Goal: Information Seeking & Learning: Check status

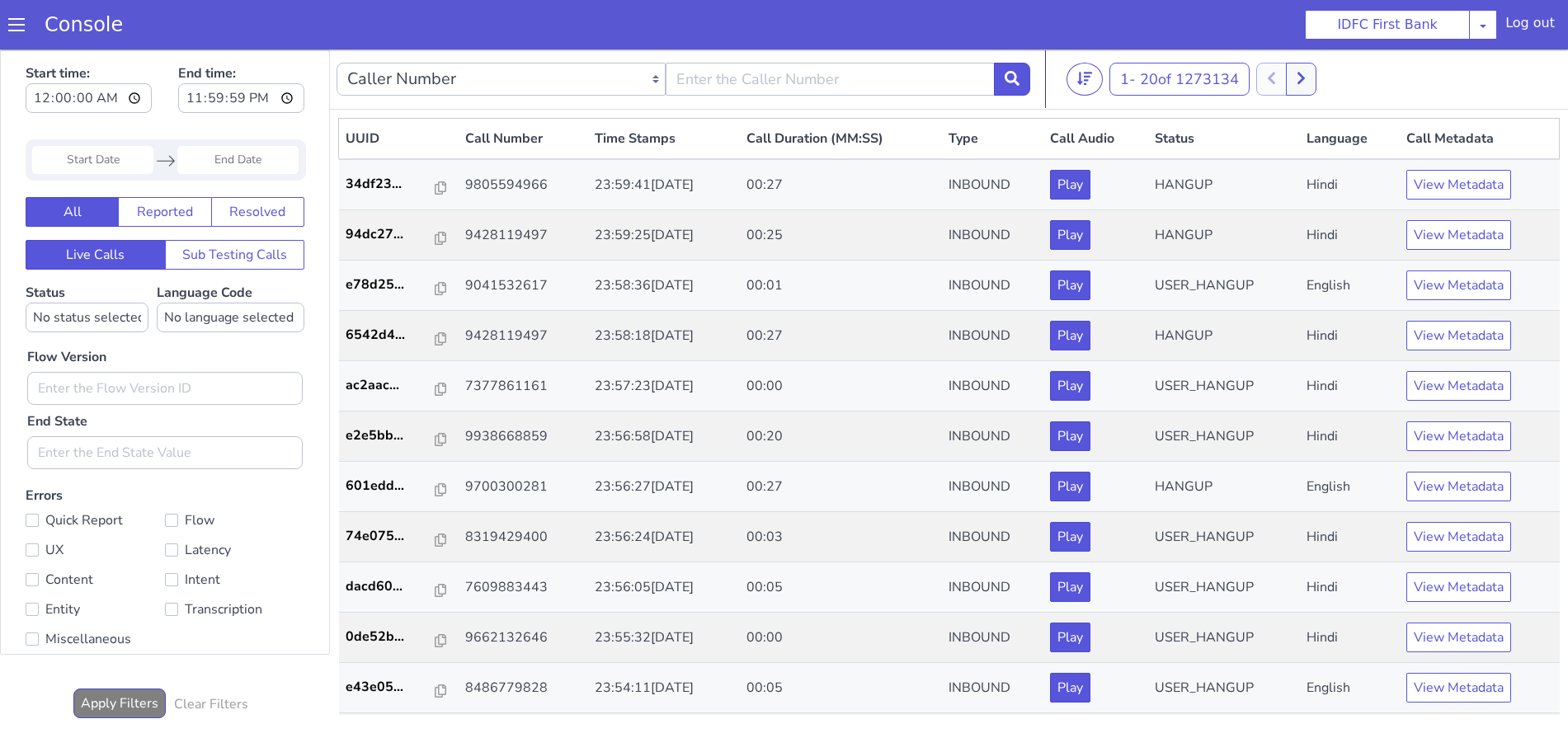
click at [16, 21] on span at bounding box center [17, 25] width 17 height 17
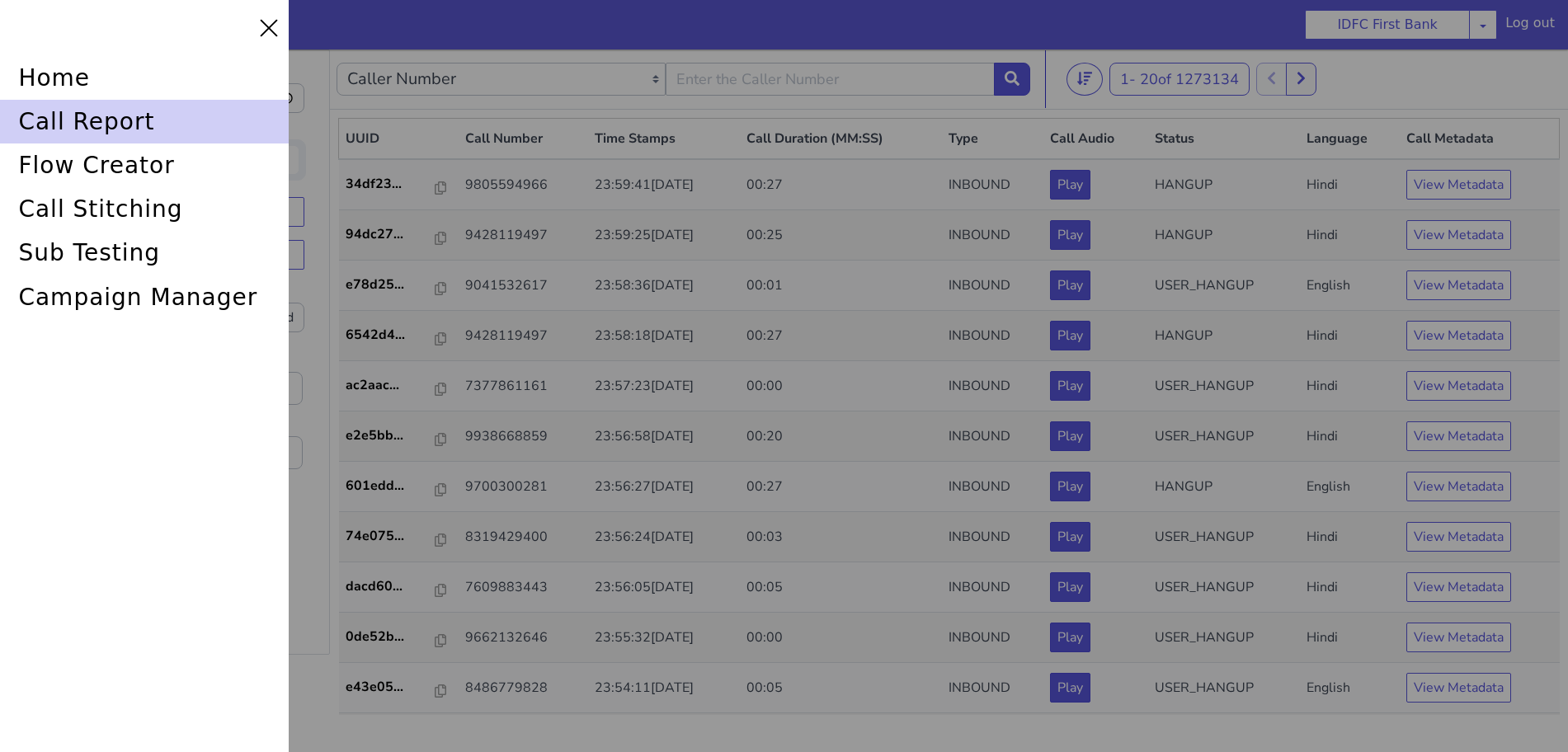
click at [51, 119] on div "call report" at bounding box center [144, 122] width 289 height 44
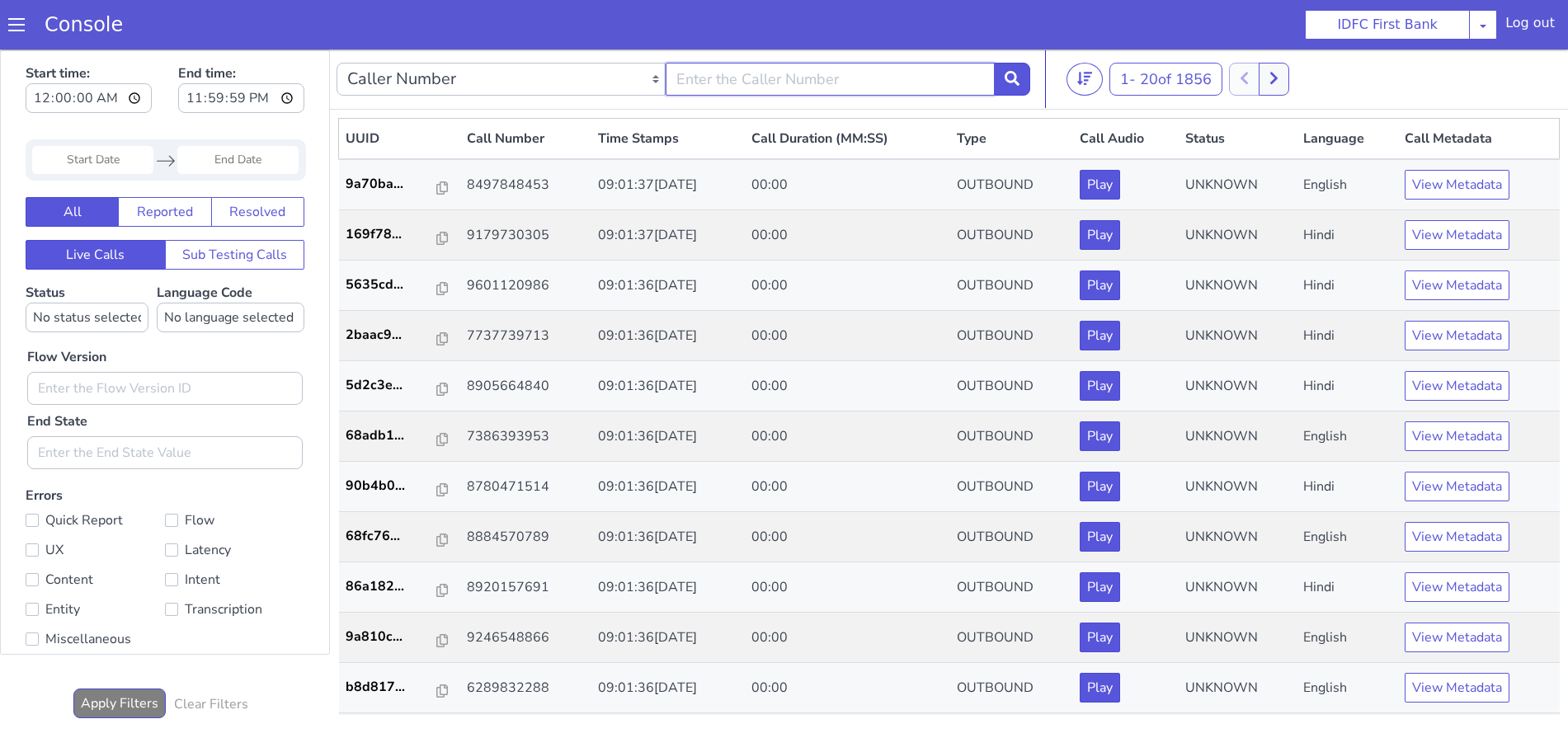
type input "6352248031"
drag, startPoint x: 983, startPoint y: 153, endPoint x: 984, endPoint y: 161, distance: 8.1
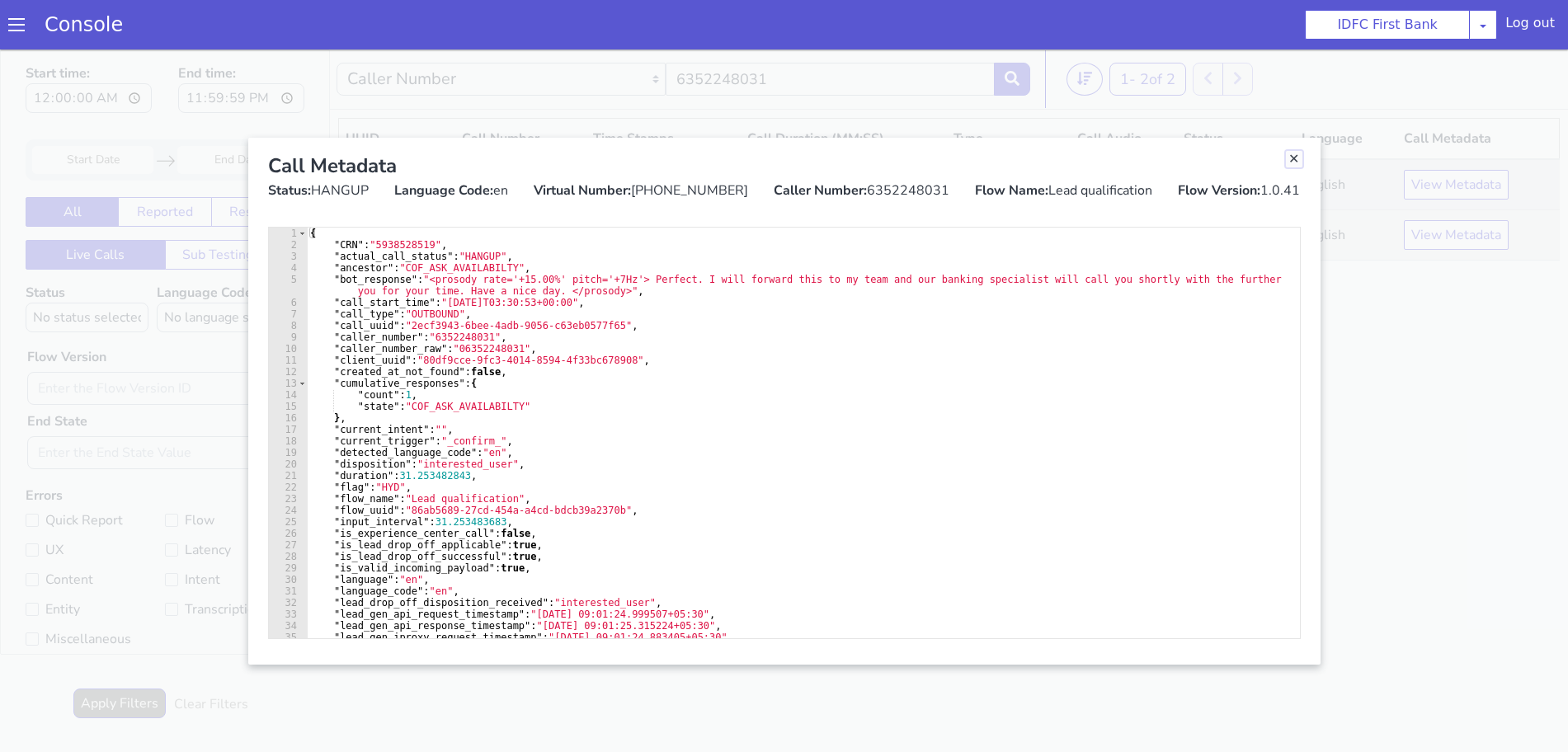
drag, startPoint x: 1262, startPoint y: 266, endPoint x: 1210, endPoint y: 288, distance: 56.5
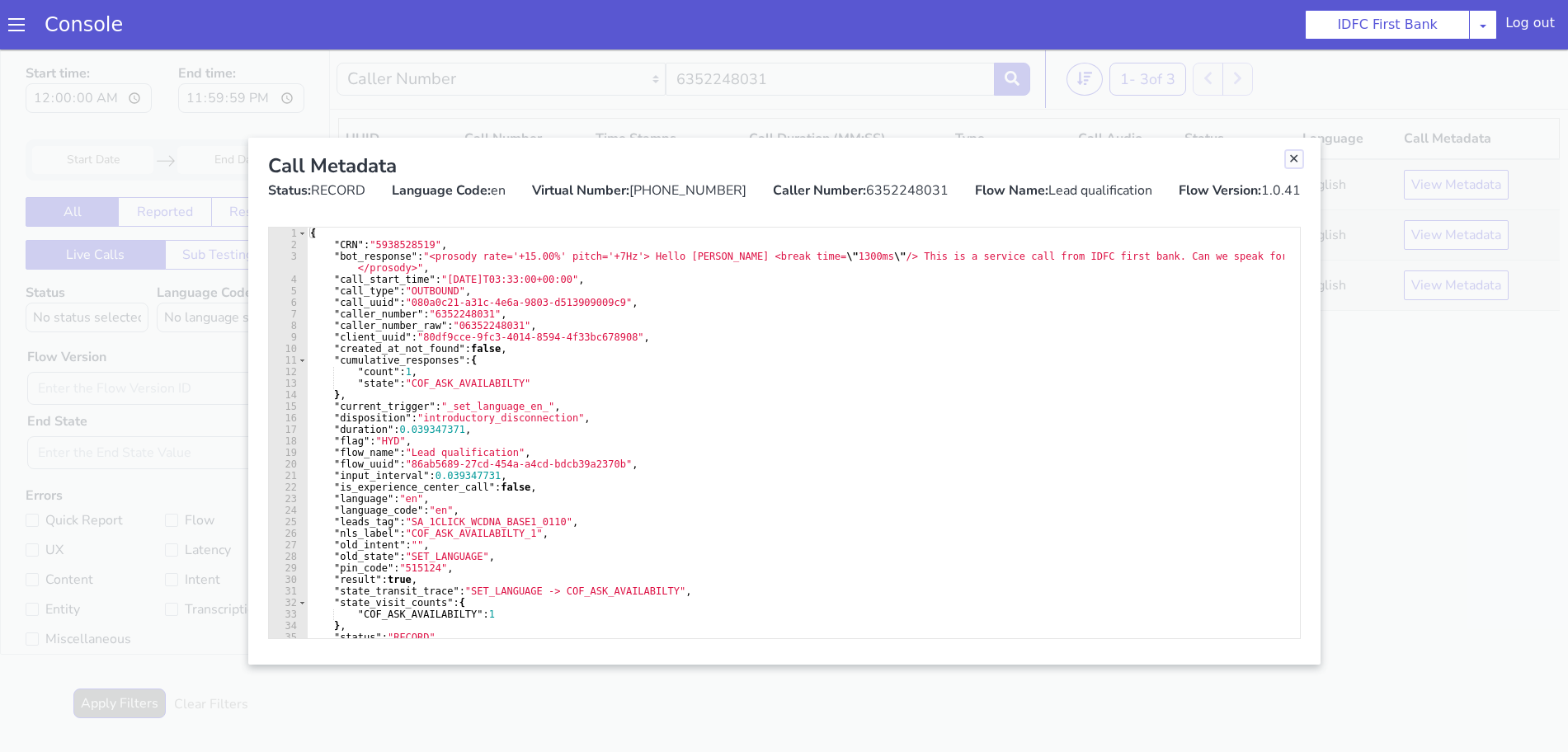
click at [1271, 222] on link "Close" at bounding box center [1271, 223] width 17 height 17
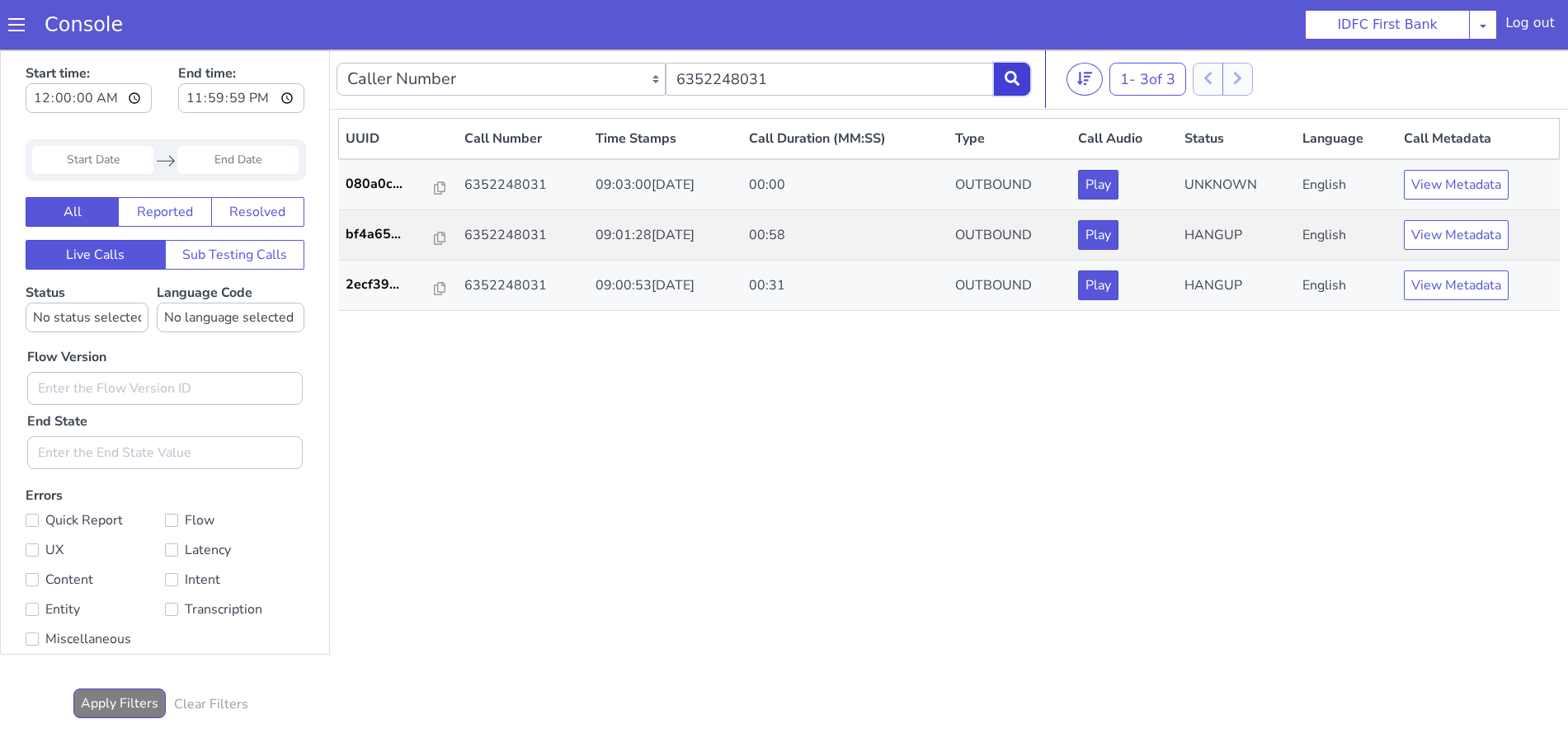
click at [958, 566] on button at bounding box center [961, 556] width 36 height 33
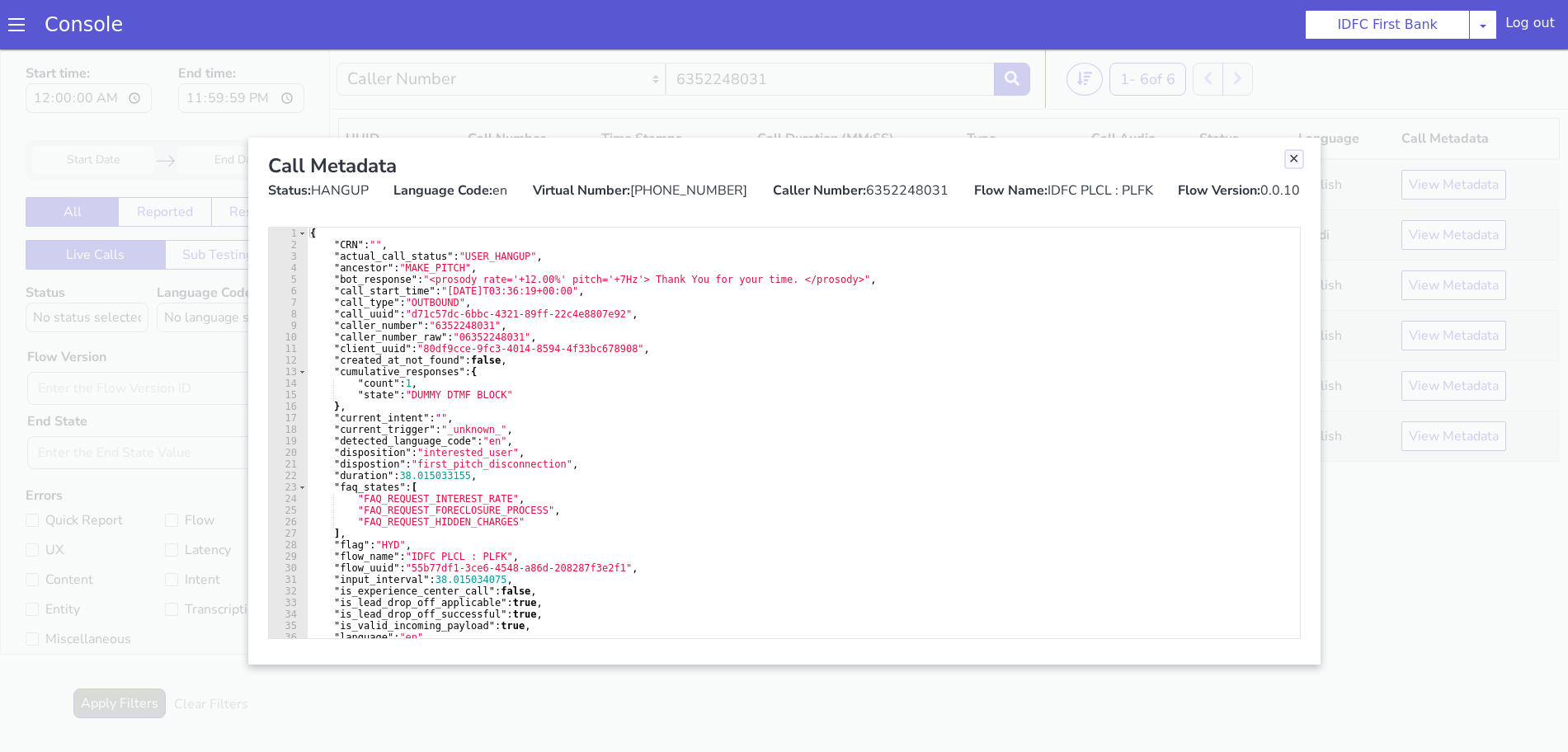
click at [1275, 207] on link "Close" at bounding box center [1277, 206] width 17 height 17
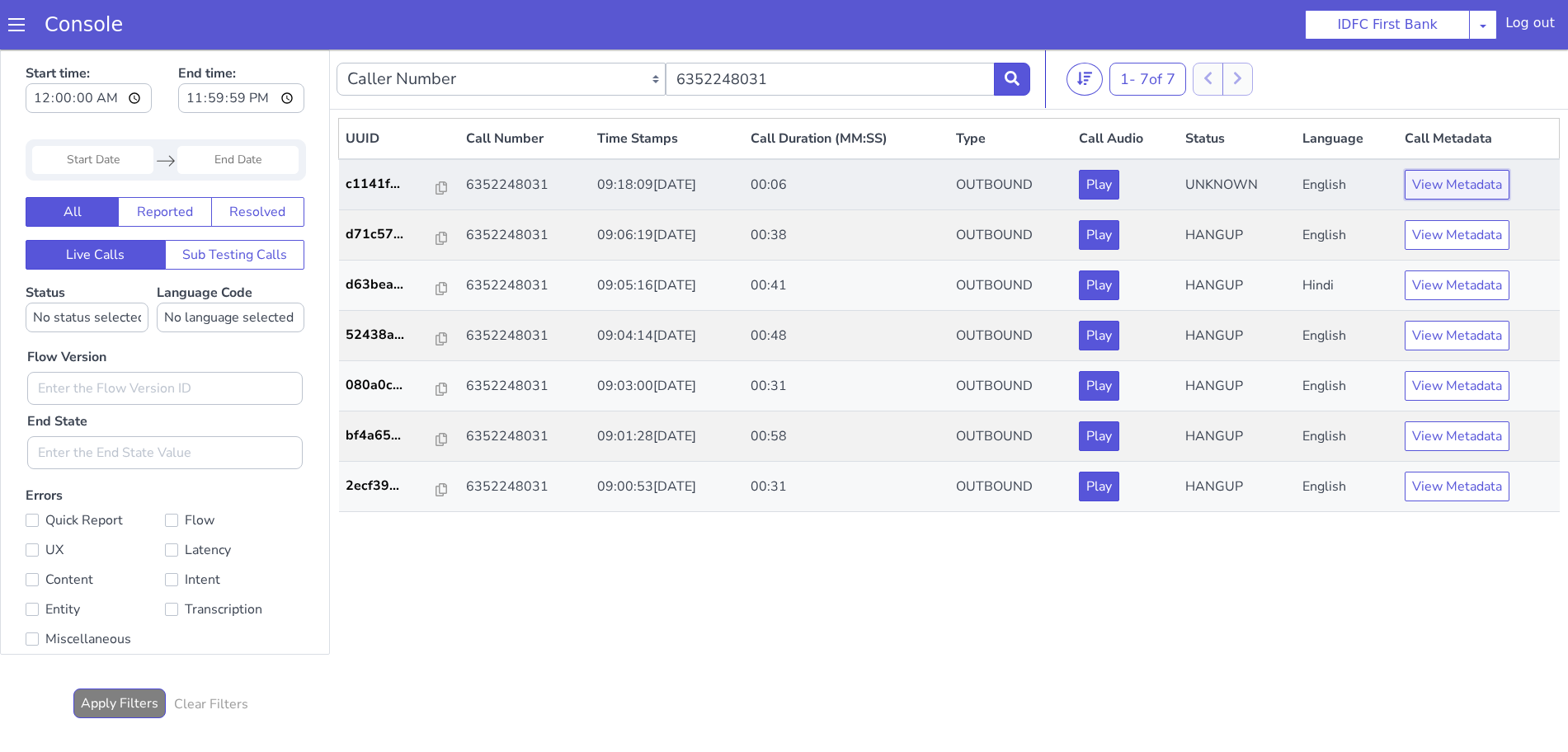
click at [1400, 413] on button "View Metadata" at bounding box center [1397, 415] width 105 height 29
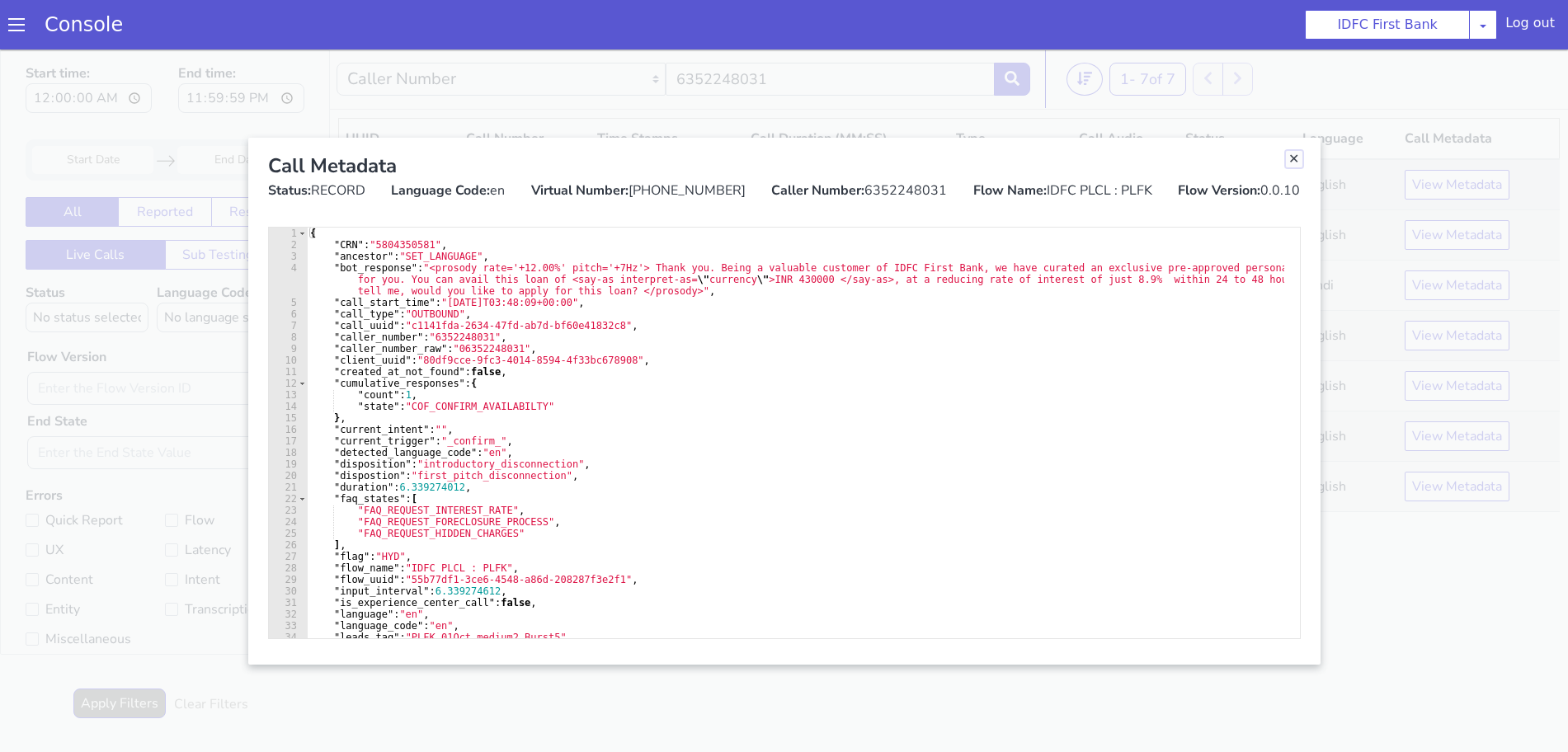
click at [1289, 166] on link "Close" at bounding box center [1292, 165] width 17 height 17
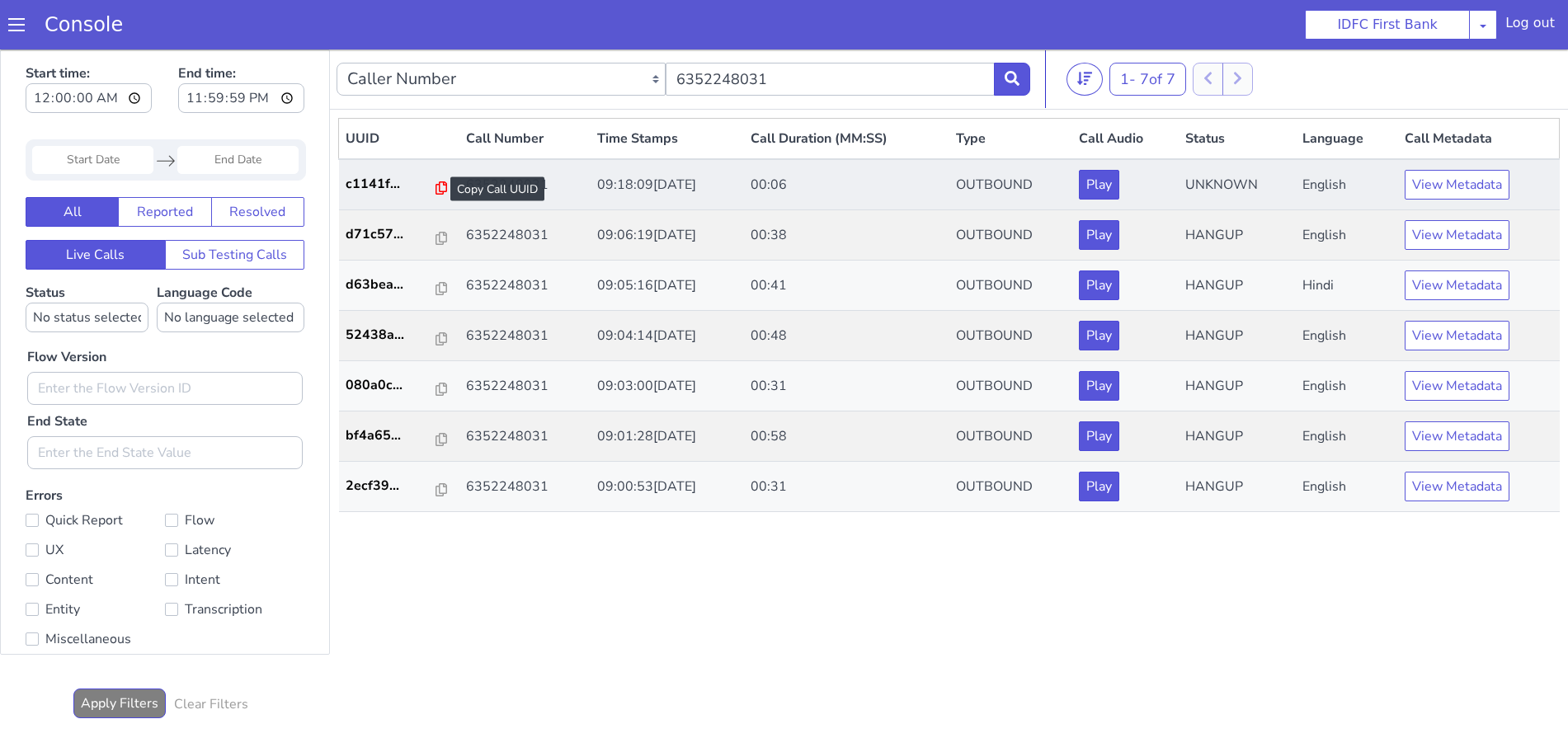
click at [377, 414] on icon at bounding box center [382, 419] width 12 height 13
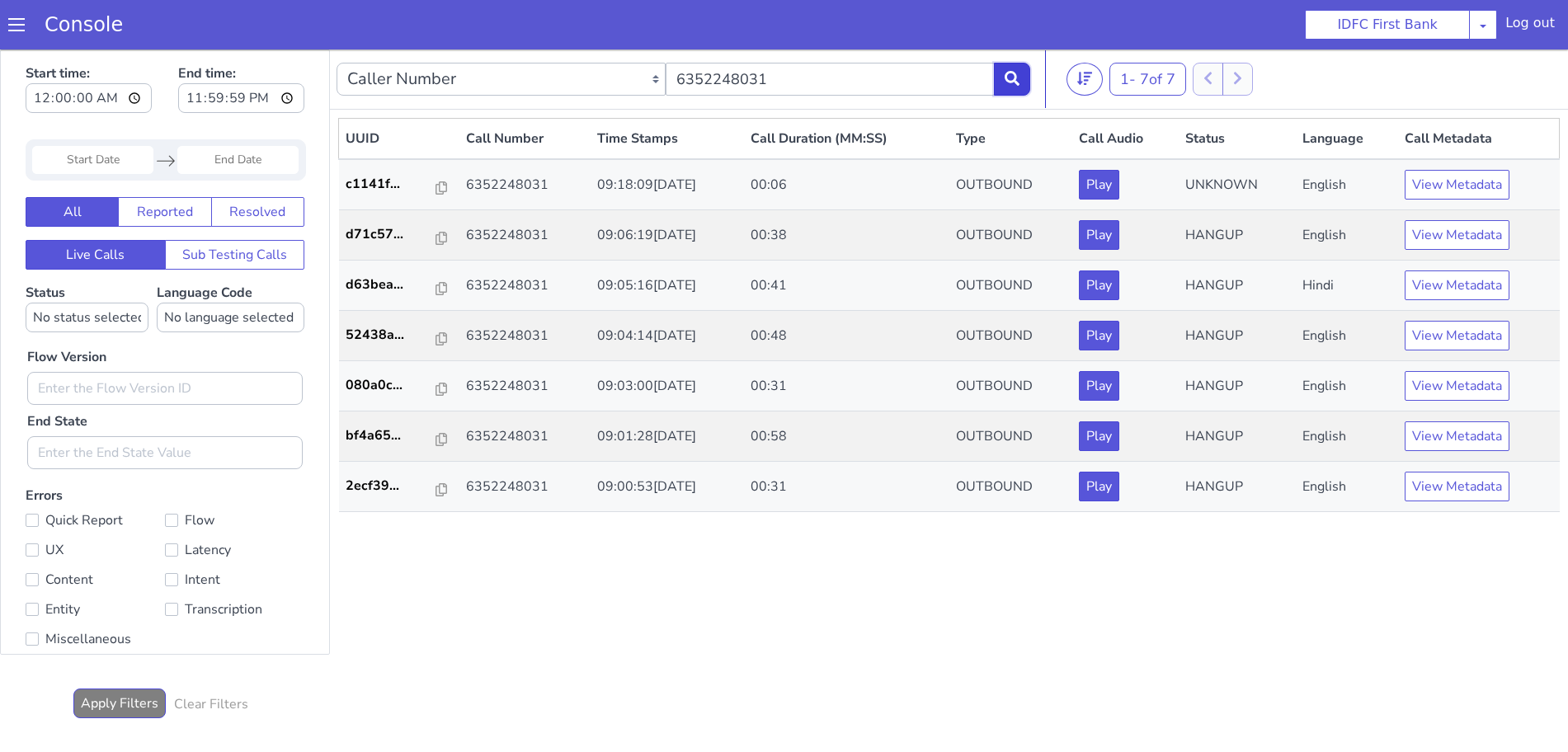
click at [978, 164] on icon at bounding box center [983, 161] width 15 height 15
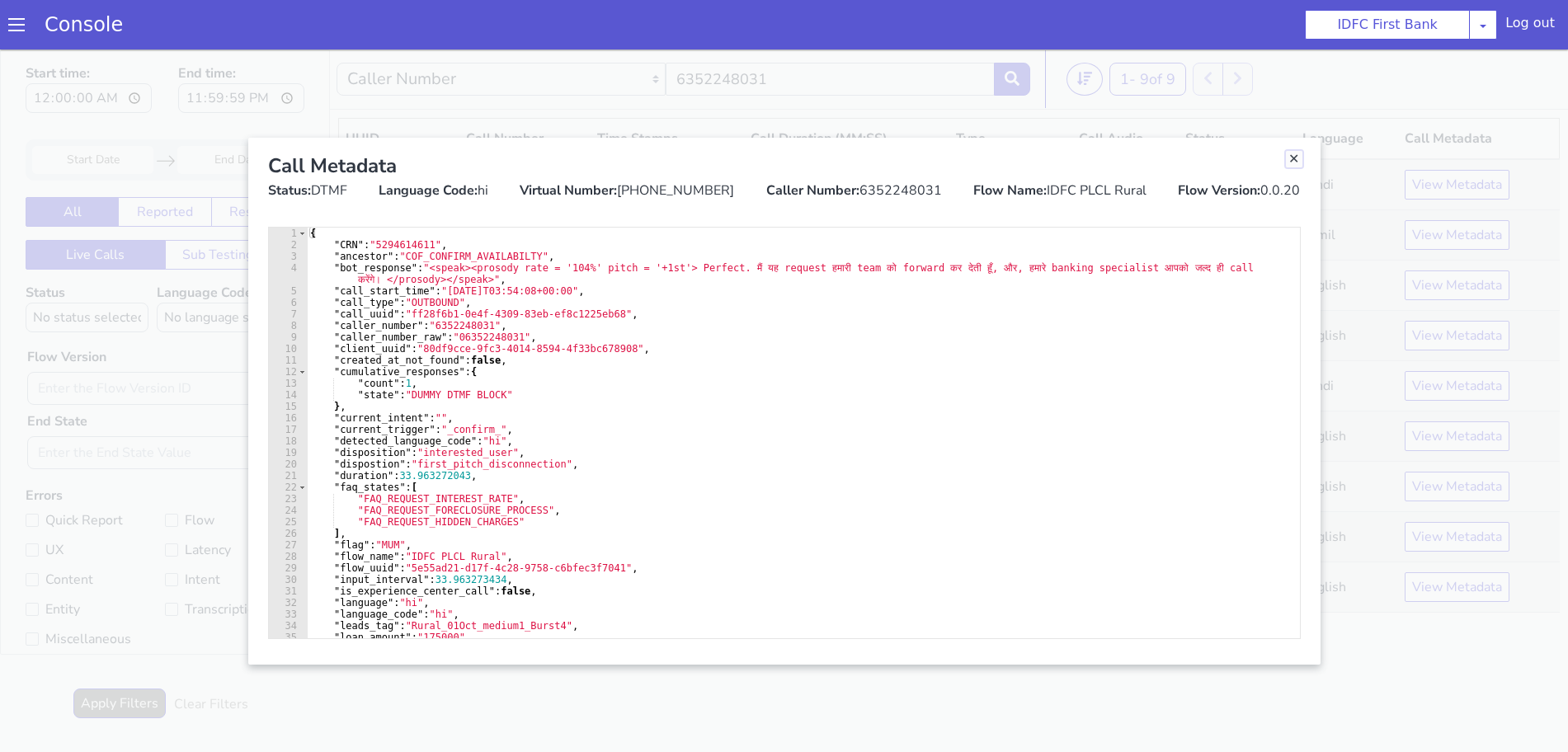
click at [1273, 232] on link "Close" at bounding box center [1268, 232] width 17 height 17
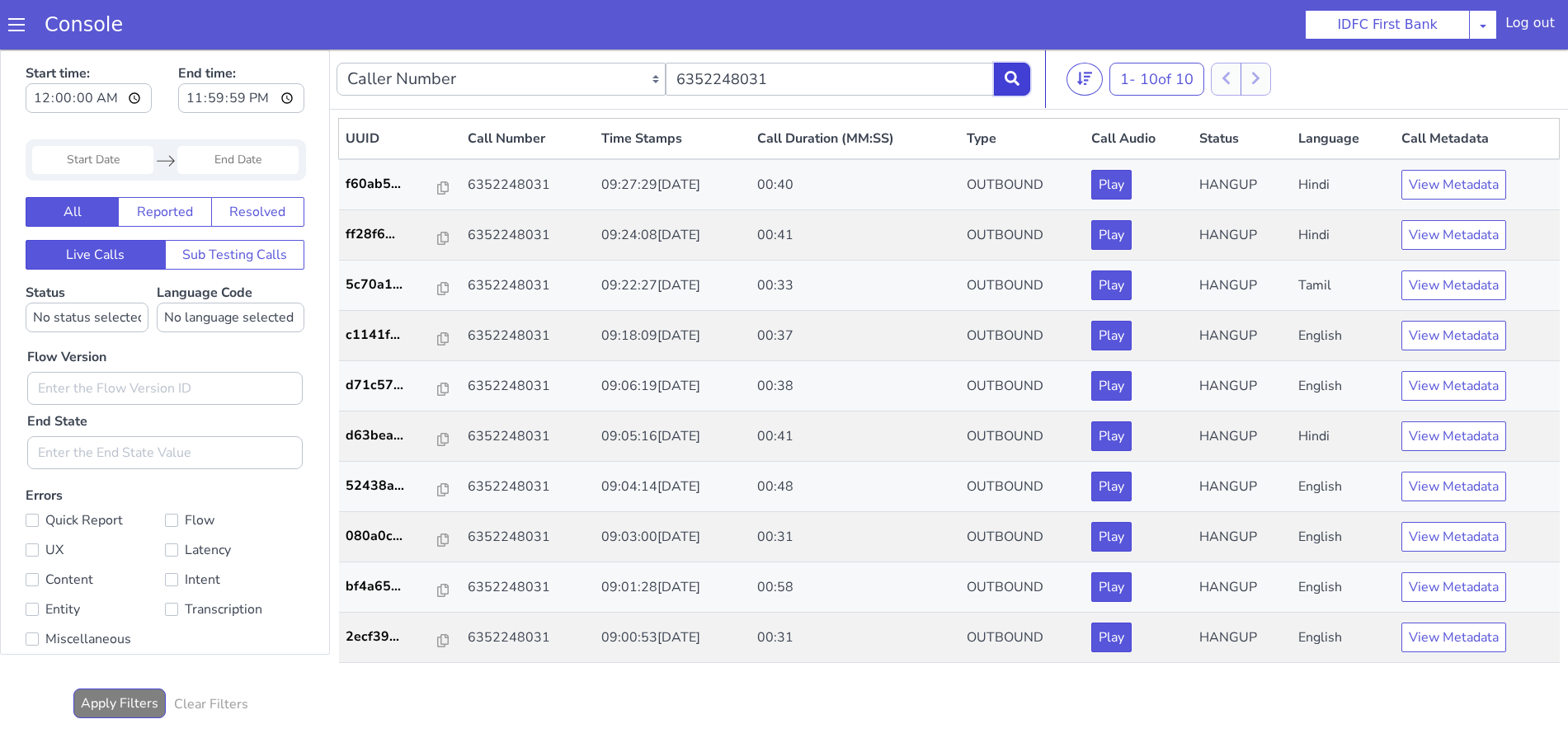
click at [991, 129] on icon at bounding box center [992, 133] width 15 height 15
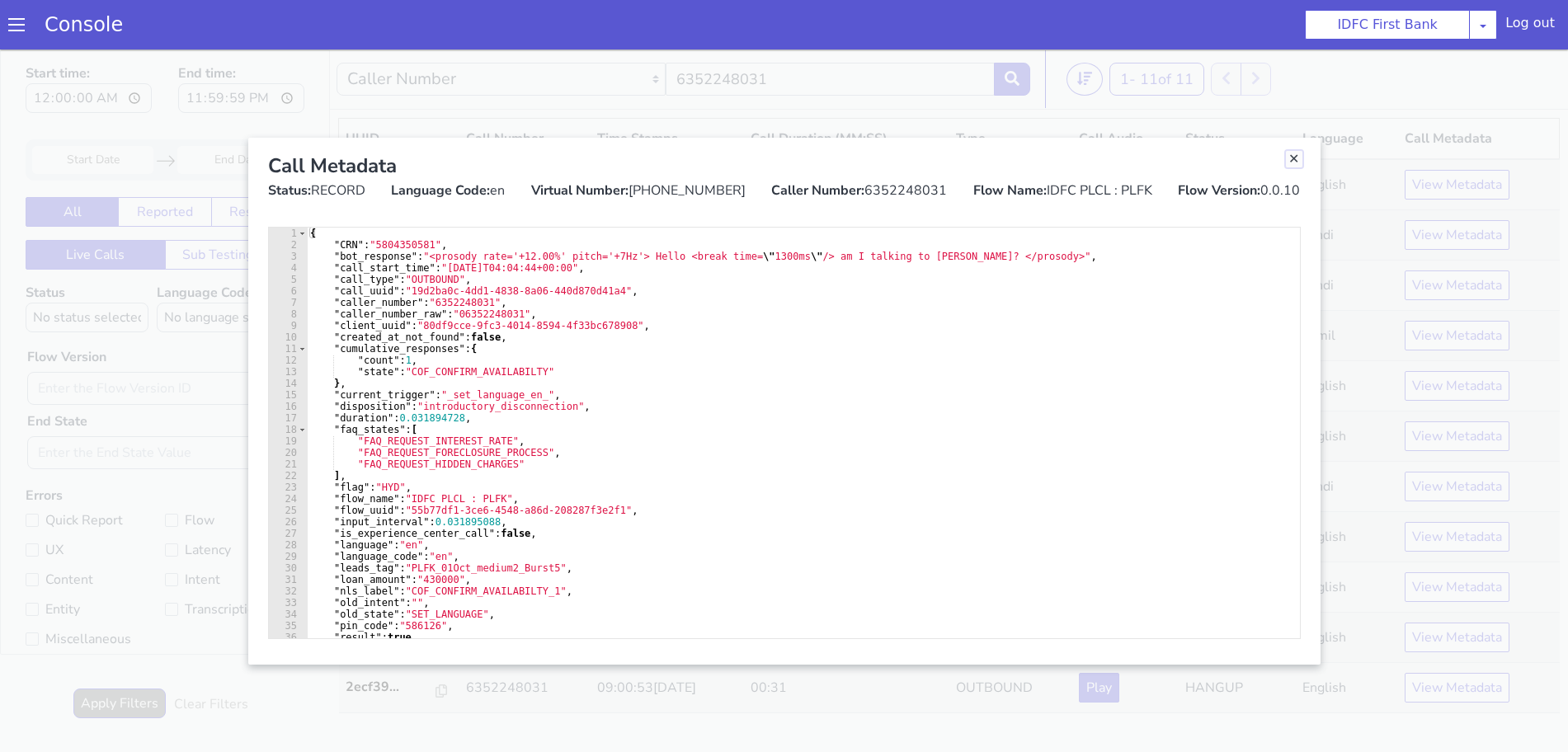
click at [1279, 194] on link "Close" at bounding box center [1282, 192] width 17 height 17
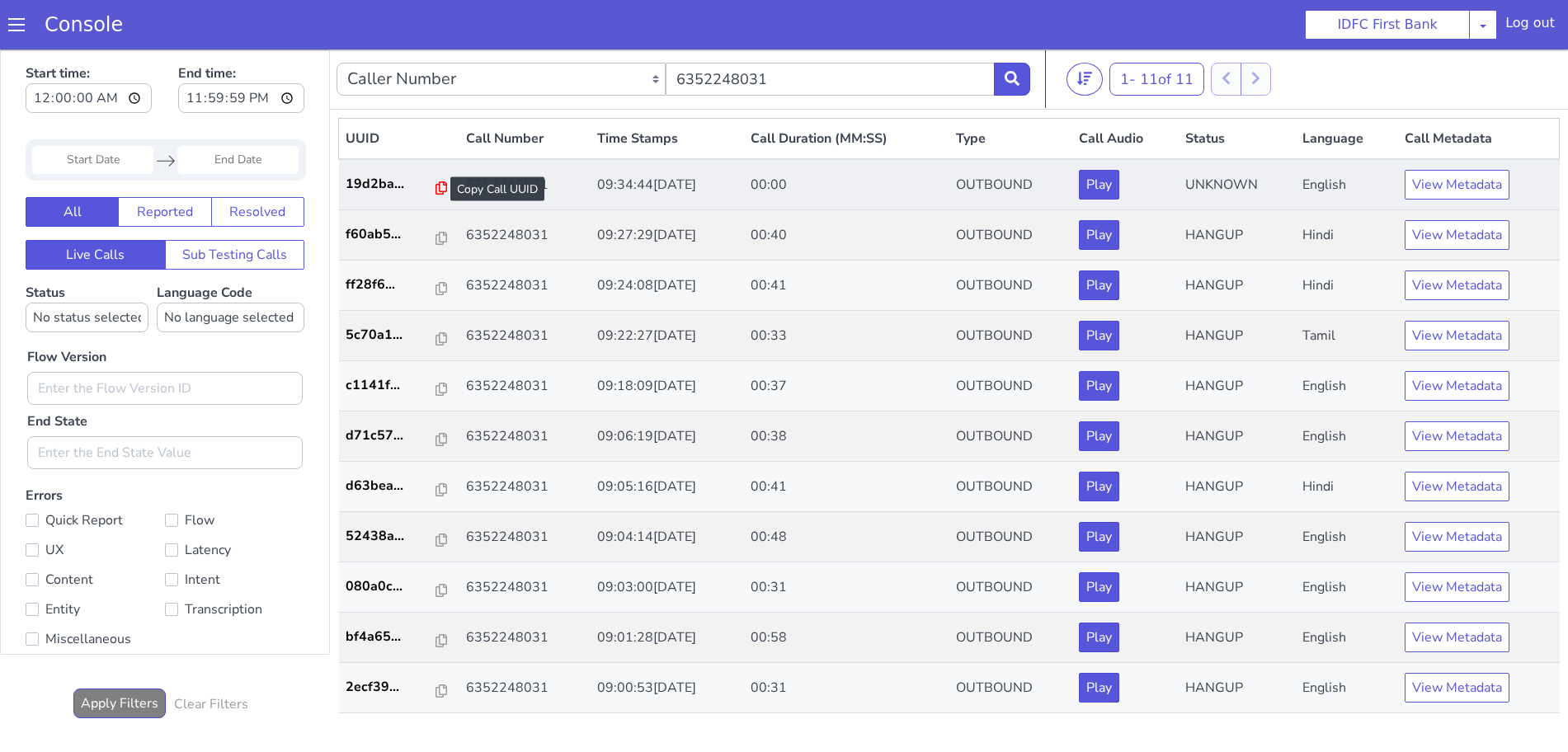
click at [391, 694] on icon at bounding box center [396, 697] width 12 height 13
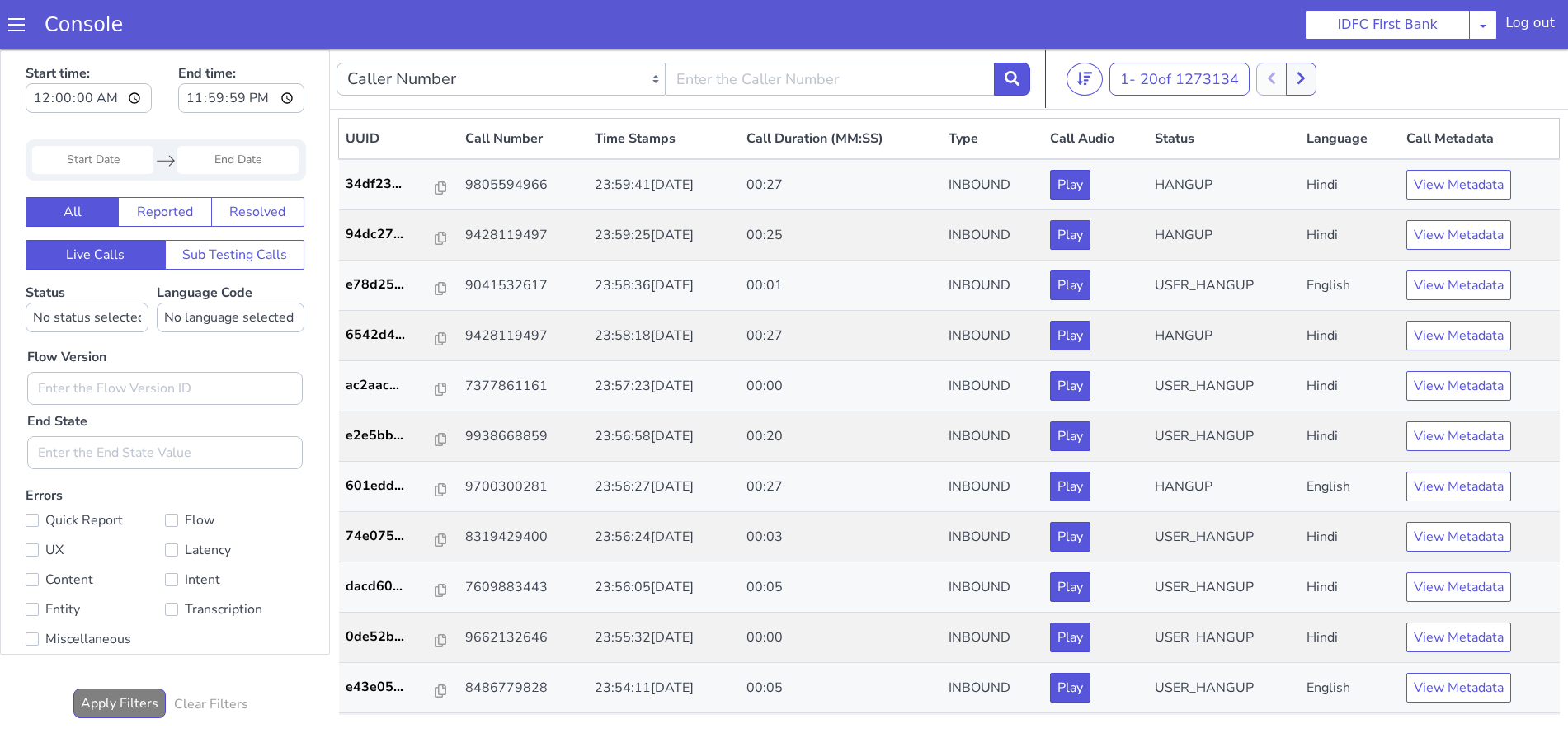
click at [14, 29] on span at bounding box center [17, 25] width 17 height 17
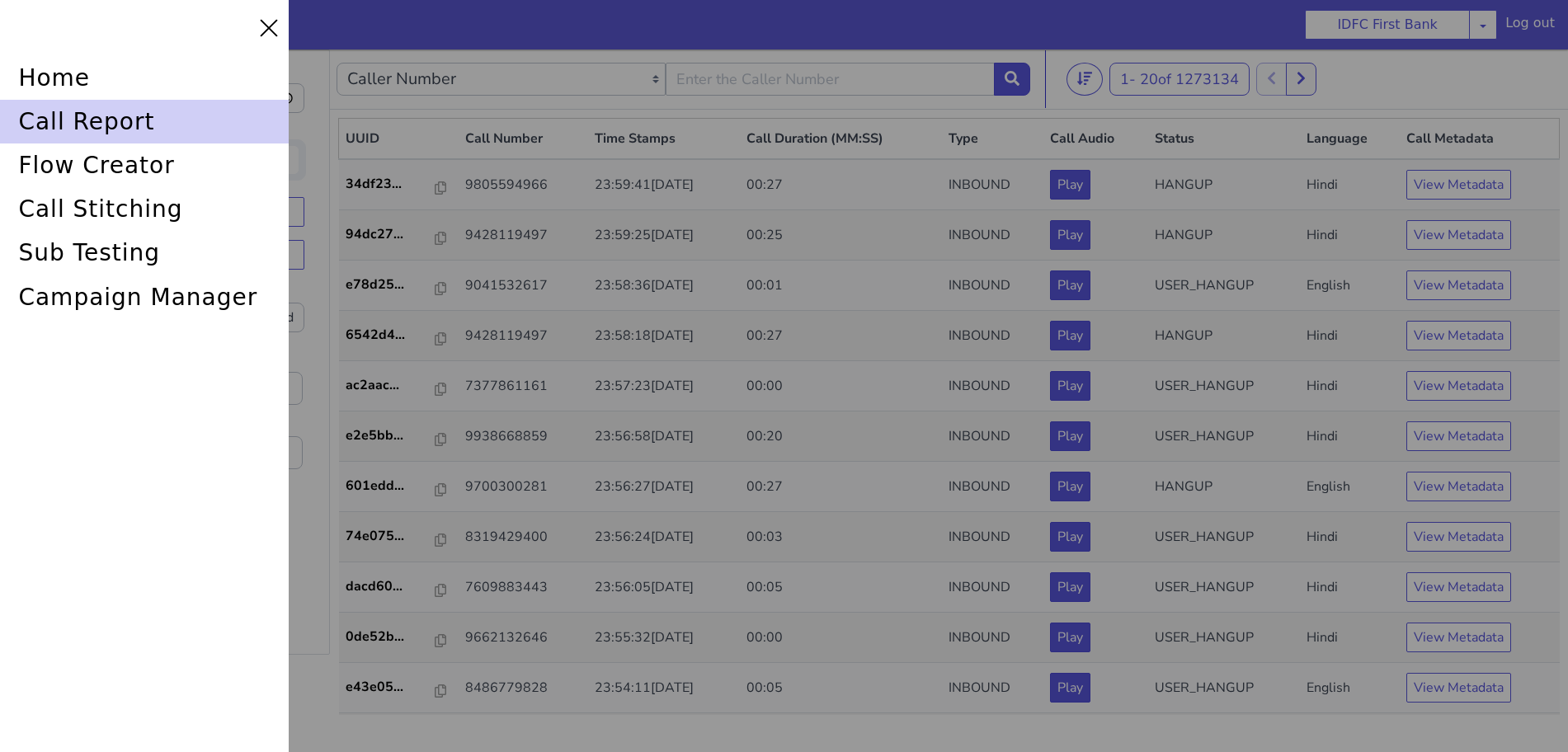
click at [68, 121] on div "call report" at bounding box center [144, 122] width 289 height 44
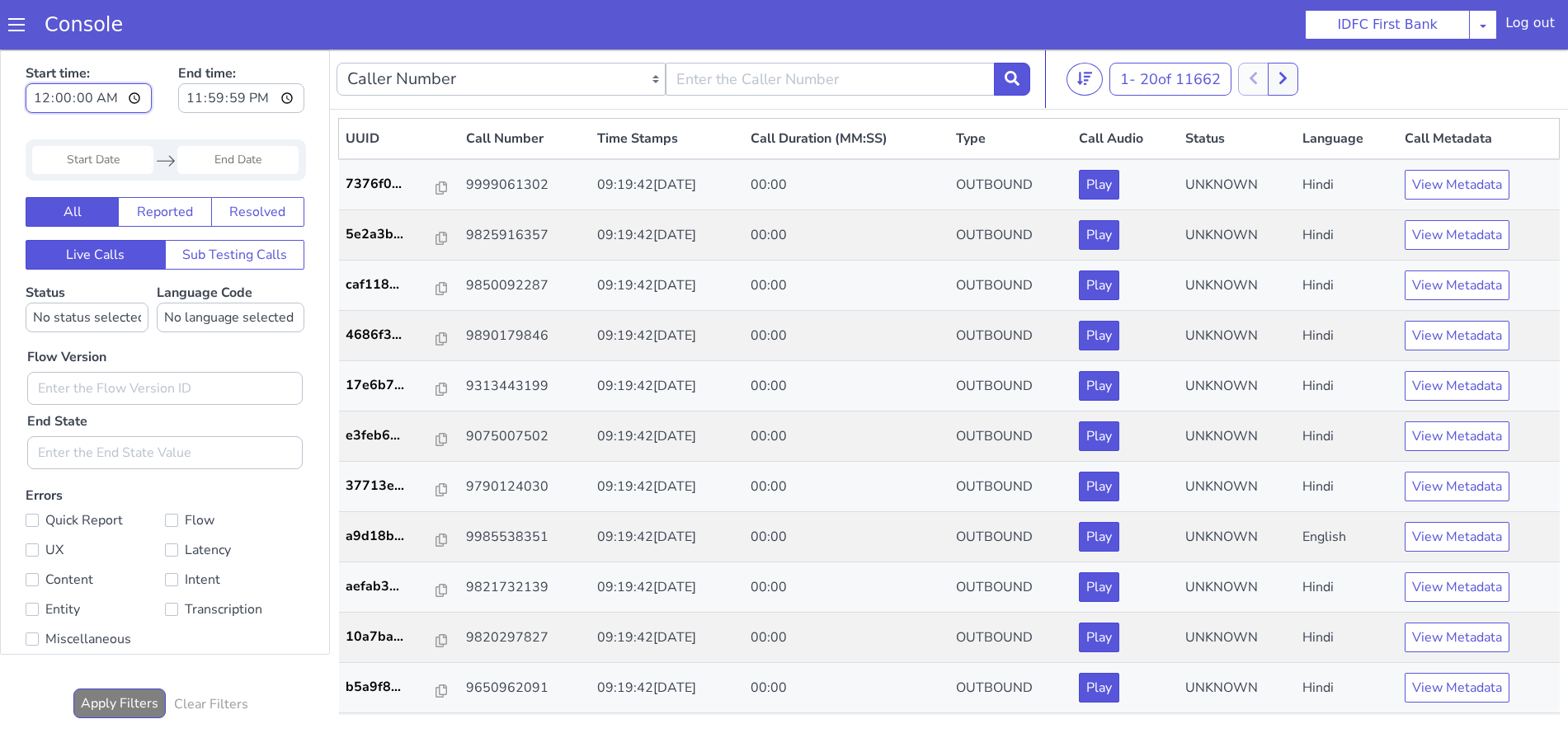
click at [55, 99] on input "00:00:00" at bounding box center [88, 97] width 126 height 29
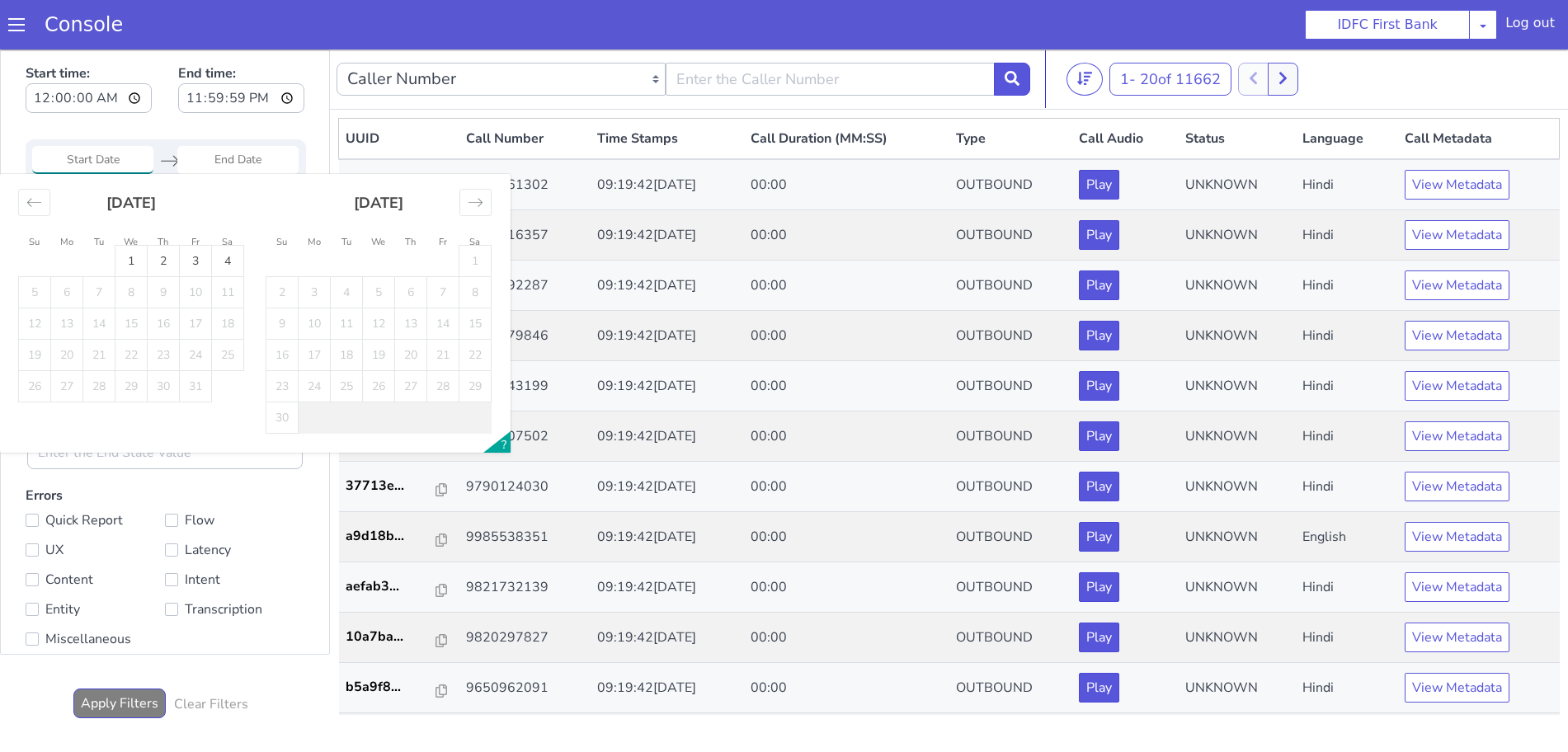
click at [87, 159] on input "Start Date" at bounding box center [92, 159] width 121 height 28
click at [43, 211] on div "Move backward to switch to the previous month." at bounding box center [34, 202] width 32 height 27
click at [61, 263] on td "1" at bounding box center [67, 261] width 32 height 31
type input "01 Sep 2025"
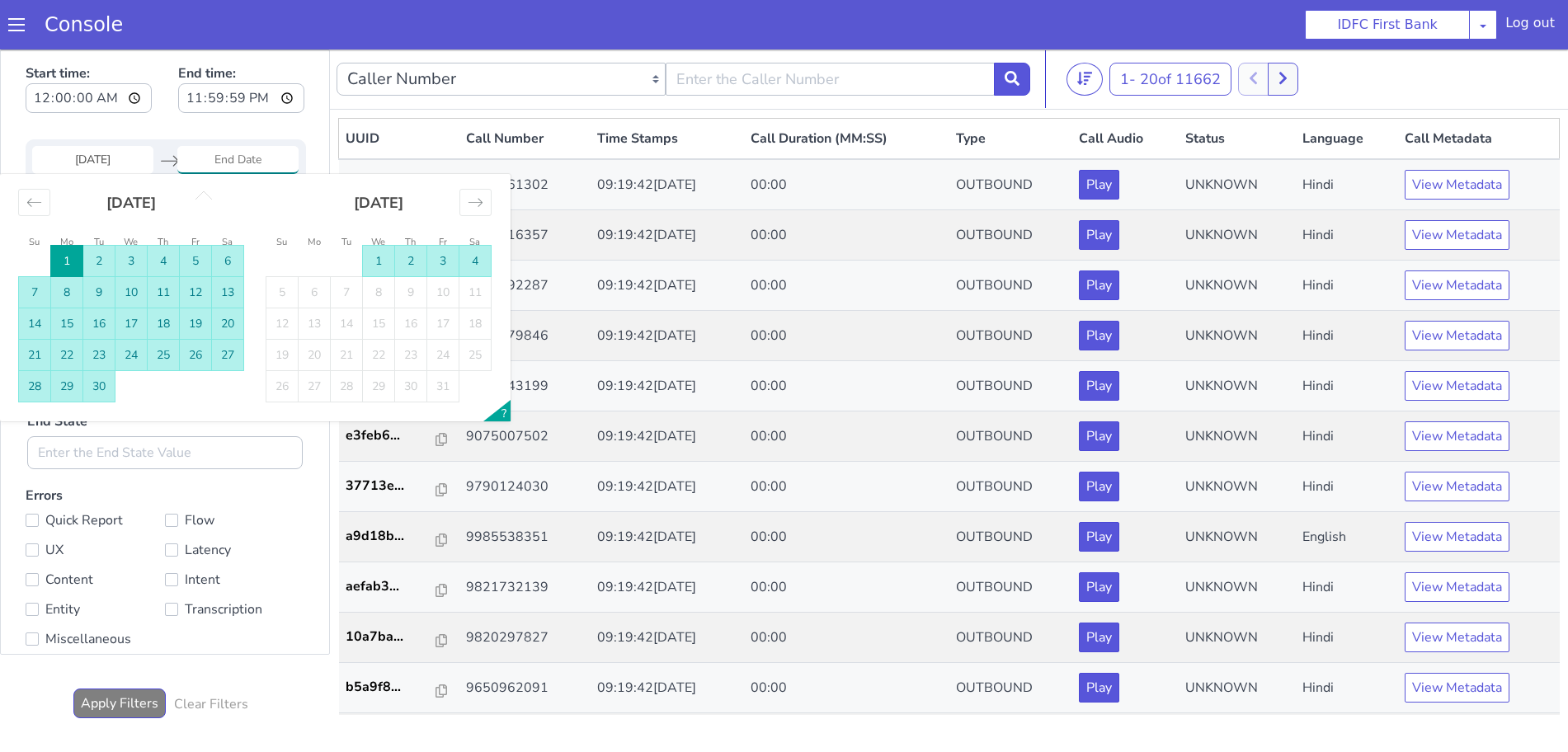
click at [478, 261] on td "4" at bounding box center [476, 261] width 32 height 31
type input "04 Oct 2025"
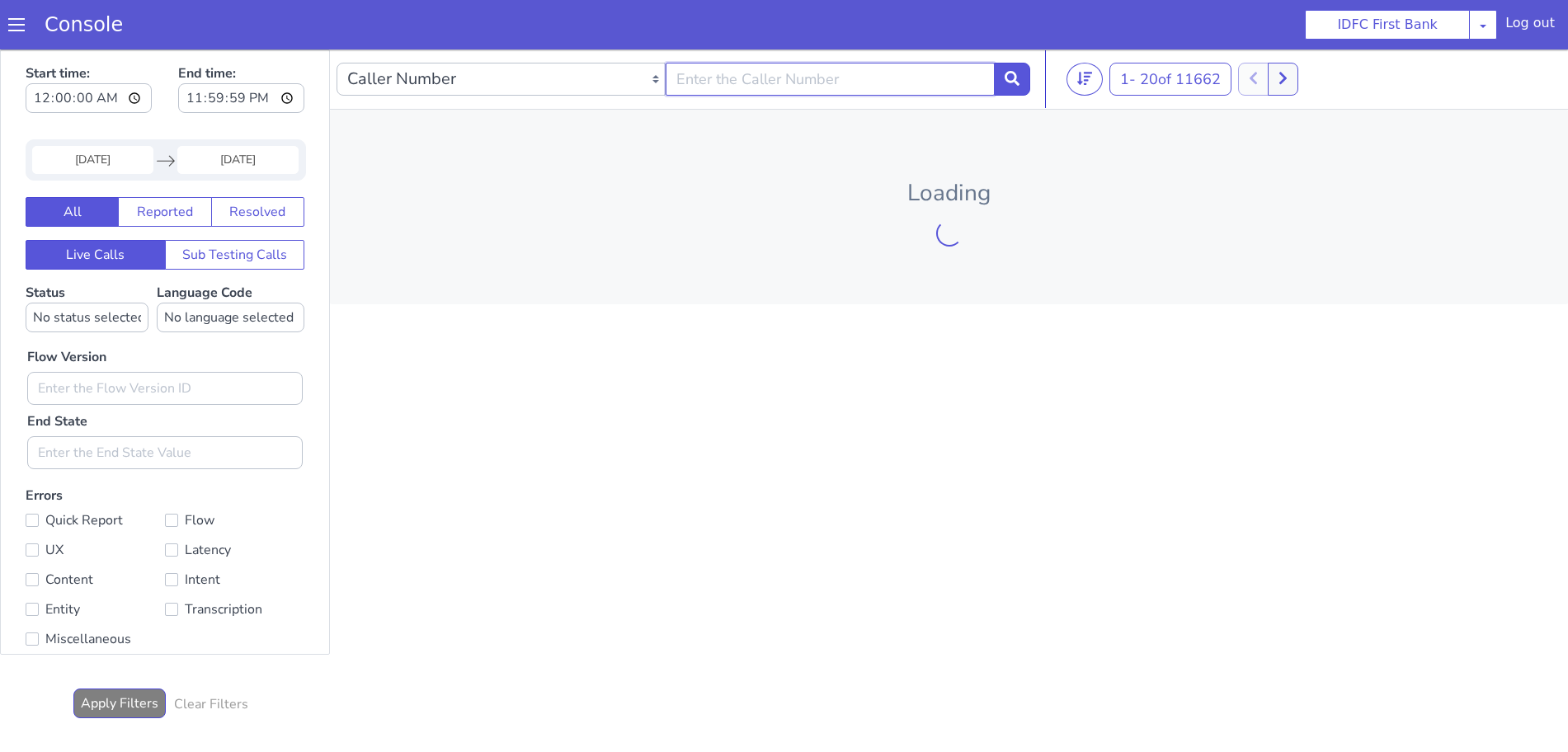
click at [760, 76] on input "text" at bounding box center [830, 79] width 329 height 33
paste input "9727740702"
type input "9727740702"
click at [1012, 79] on icon at bounding box center [1012, 79] width 15 height 15
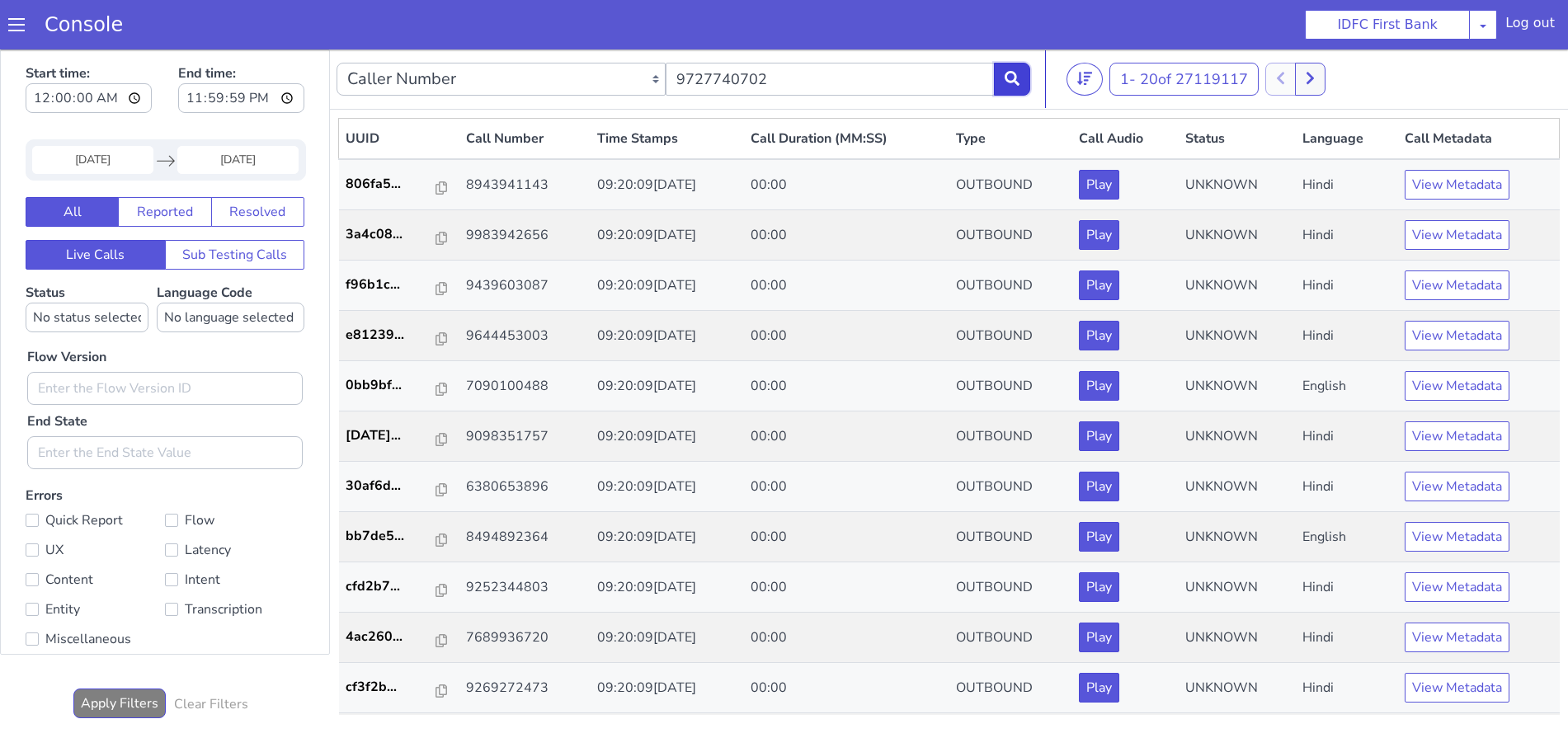
click at [1022, 76] on button at bounding box center [1012, 79] width 36 height 33
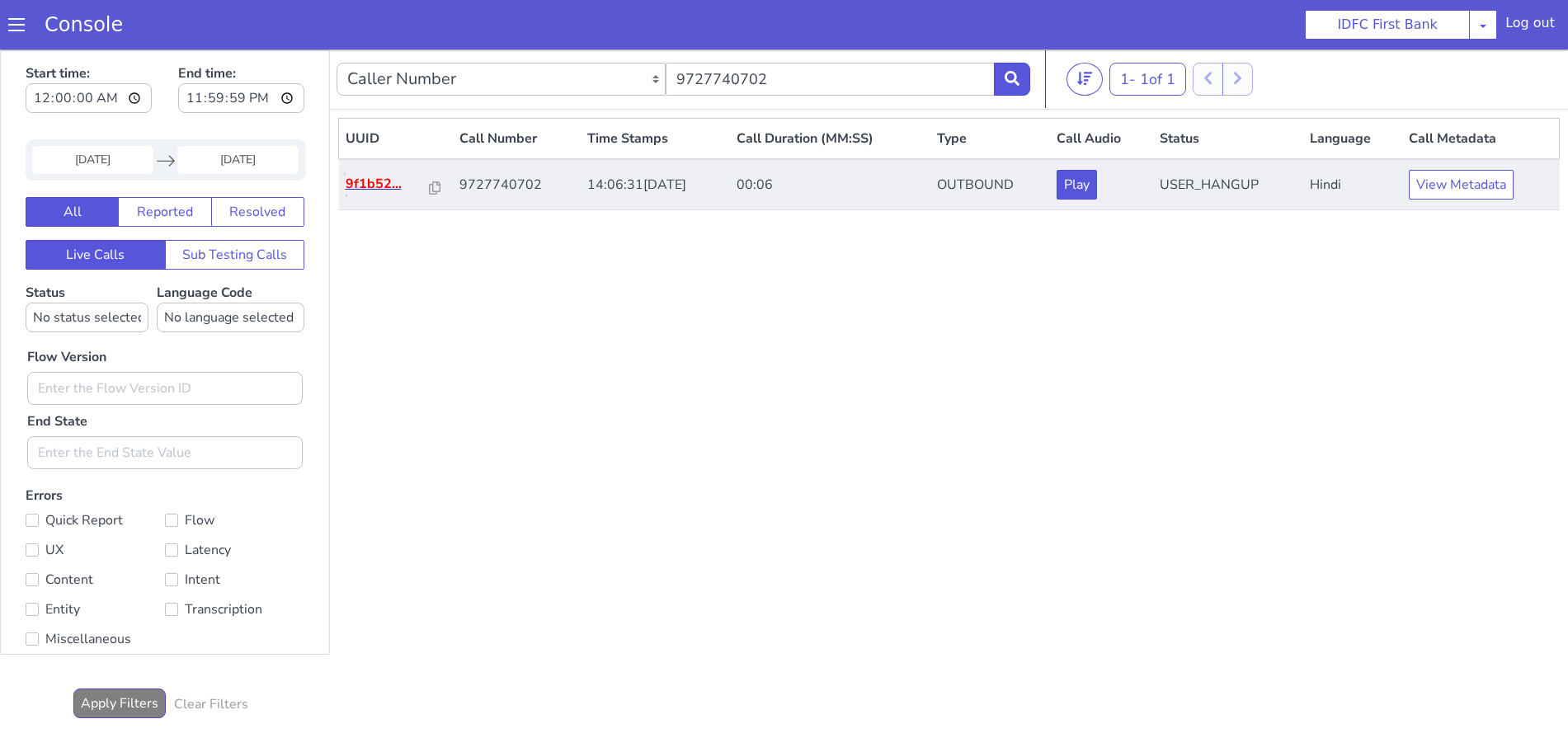
click at [377, 181] on p "9f1b52..." at bounding box center [388, 184] width 85 height 20
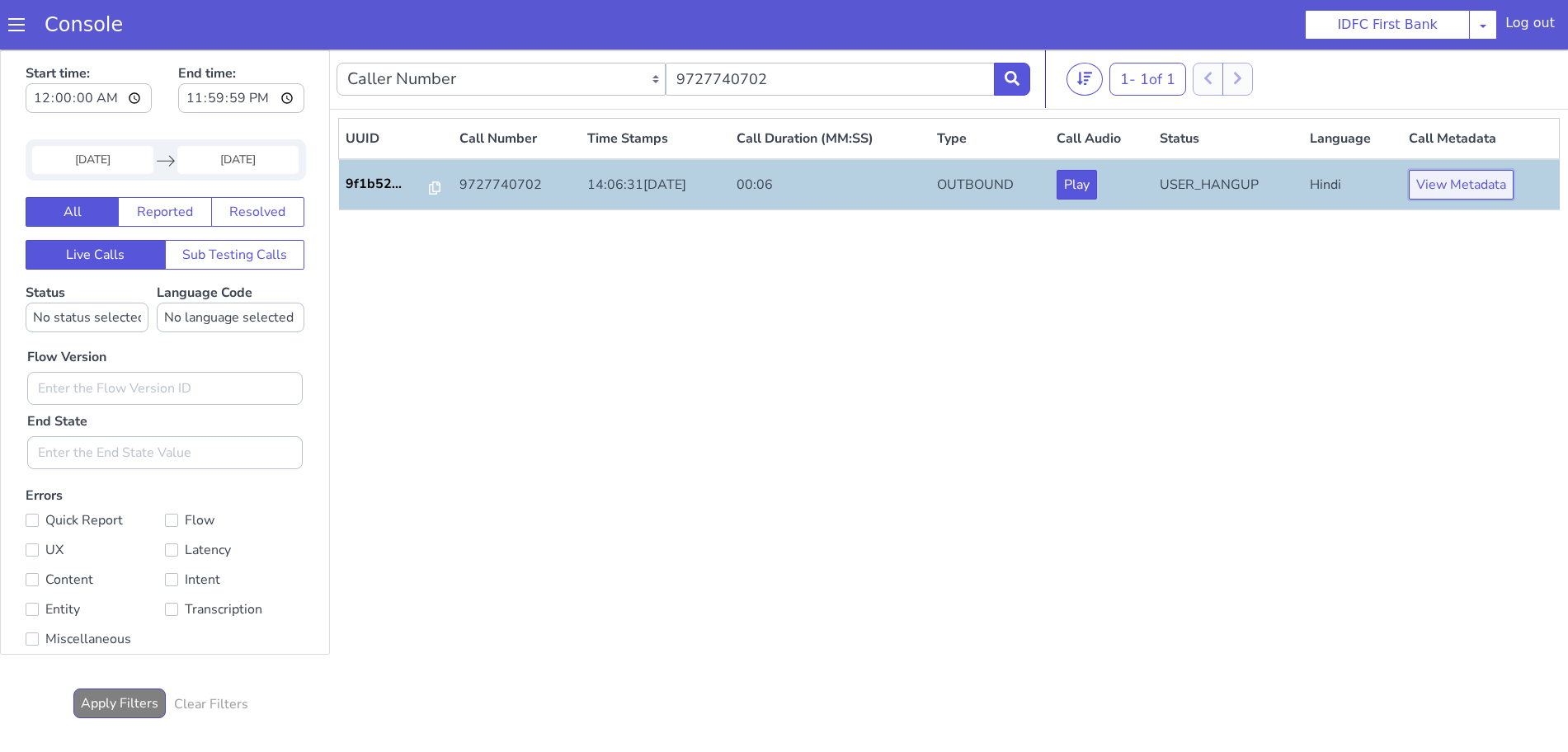
click at [1463, 186] on button "View Metadata" at bounding box center [1461, 184] width 105 height 29
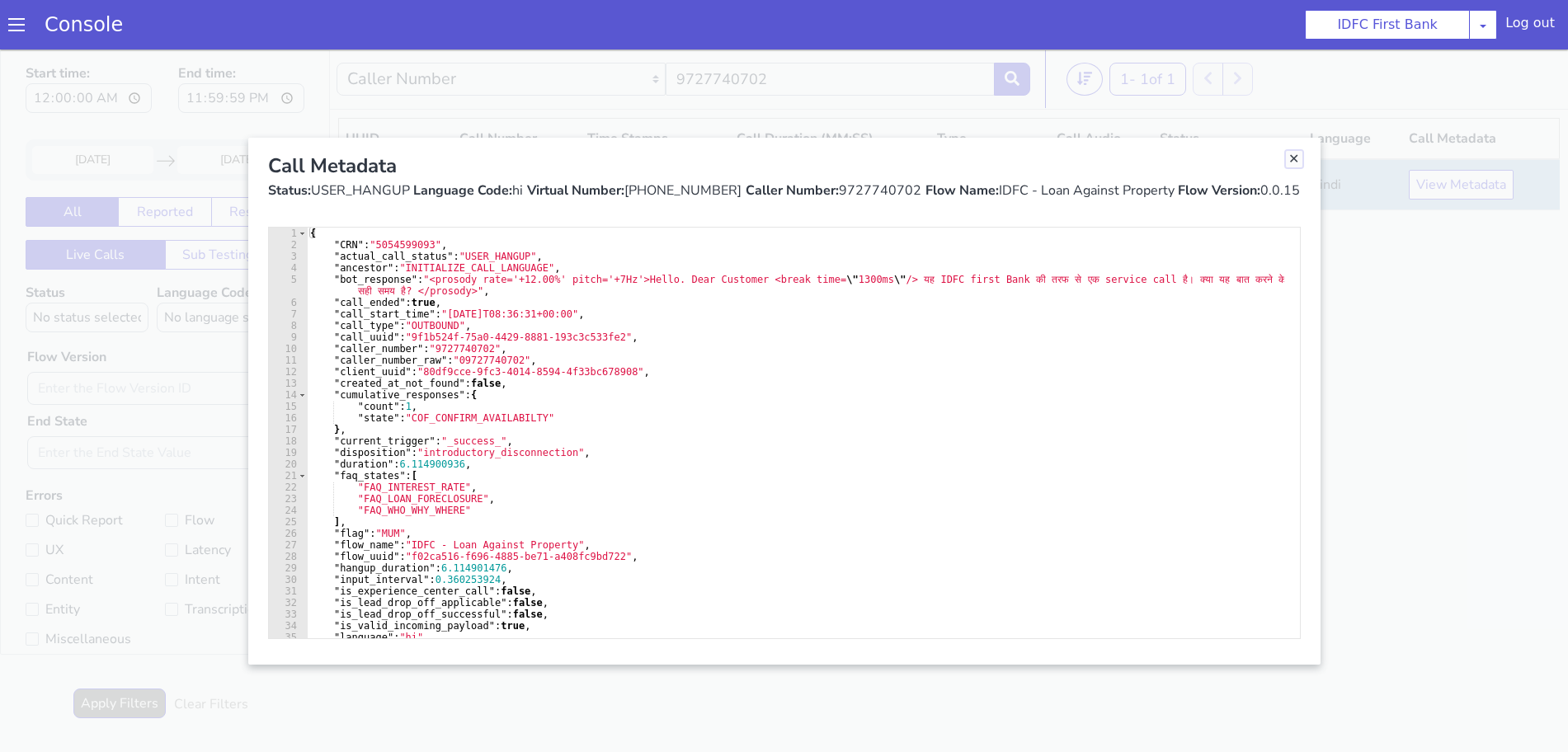
click at [1295, 159] on link "Close" at bounding box center [1294, 159] width 17 height 17
